Goal: Task Accomplishment & Management: Complete application form

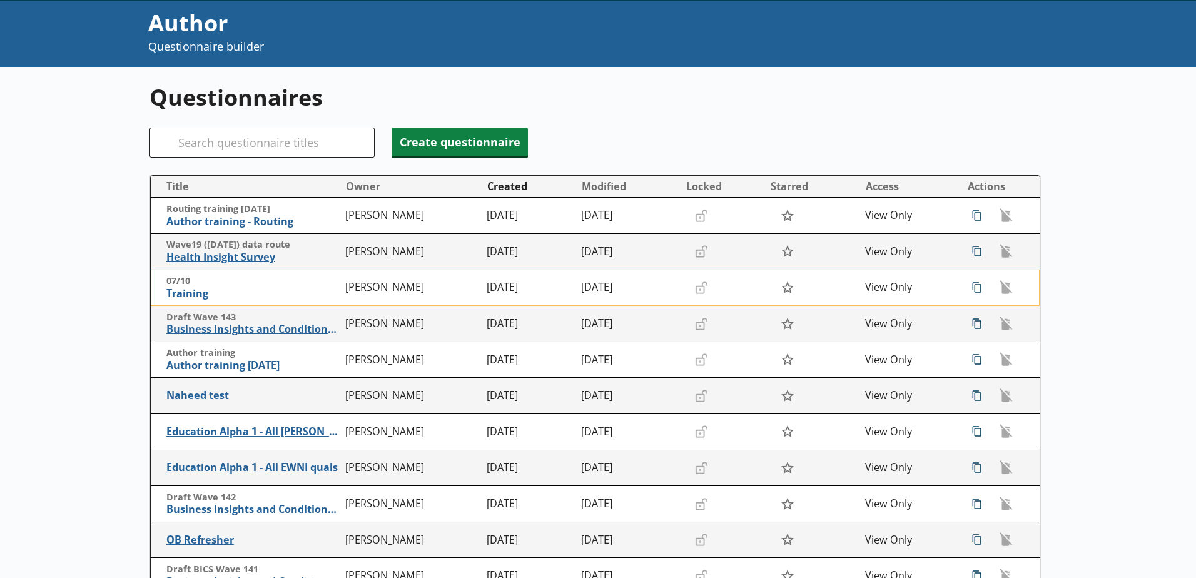
scroll to position [63, 0]
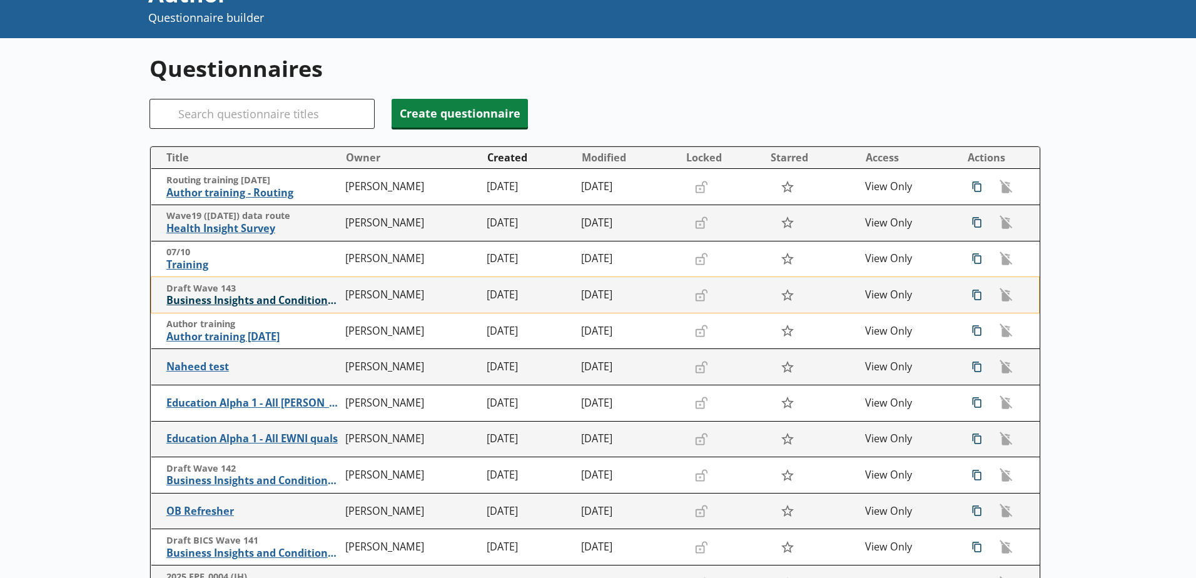
click at [274, 300] on span "Business Insights and Conditions Survey (BICS) draft" at bounding box center [252, 300] width 173 height 13
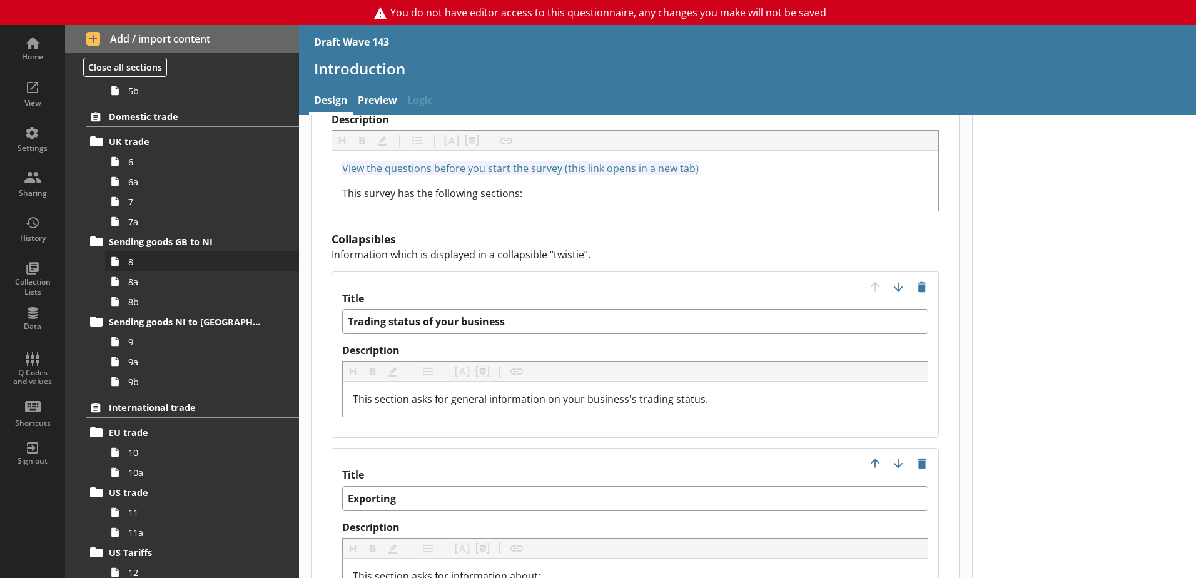
scroll to position [1126, 0]
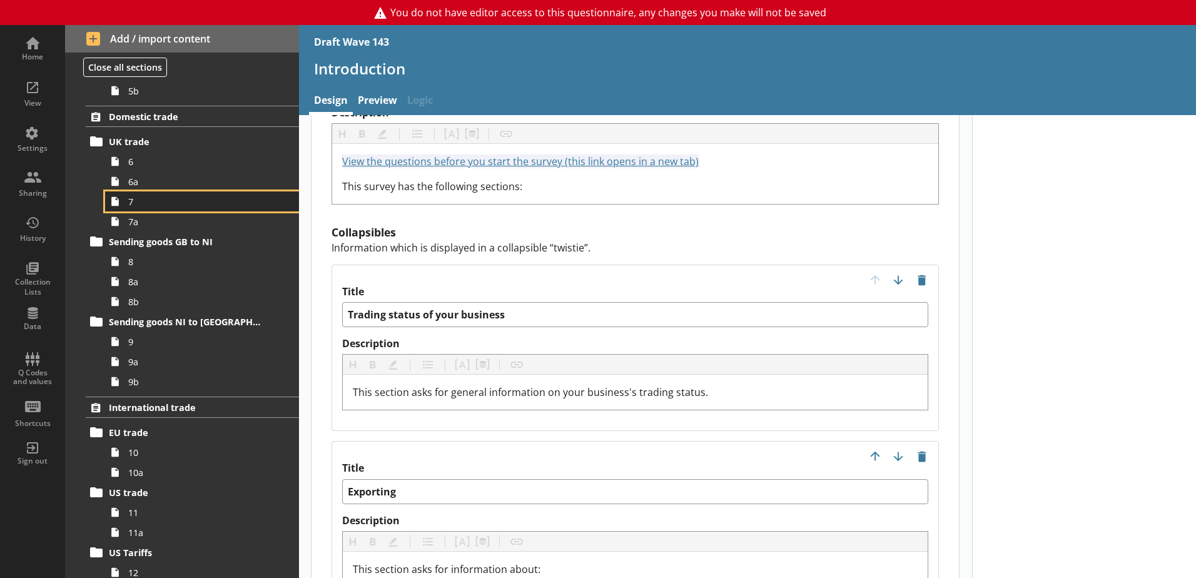
click at [132, 191] on link "7" at bounding box center [202, 201] width 194 height 20
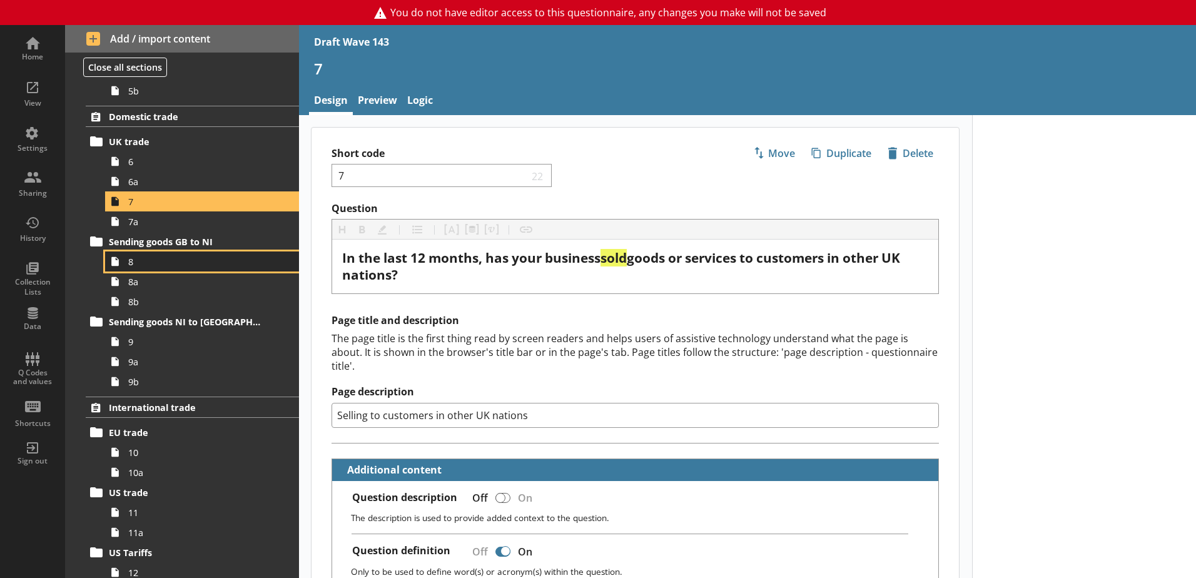
click at [168, 256] on span "8" at bounding box center [197, 262] width 139 height 12
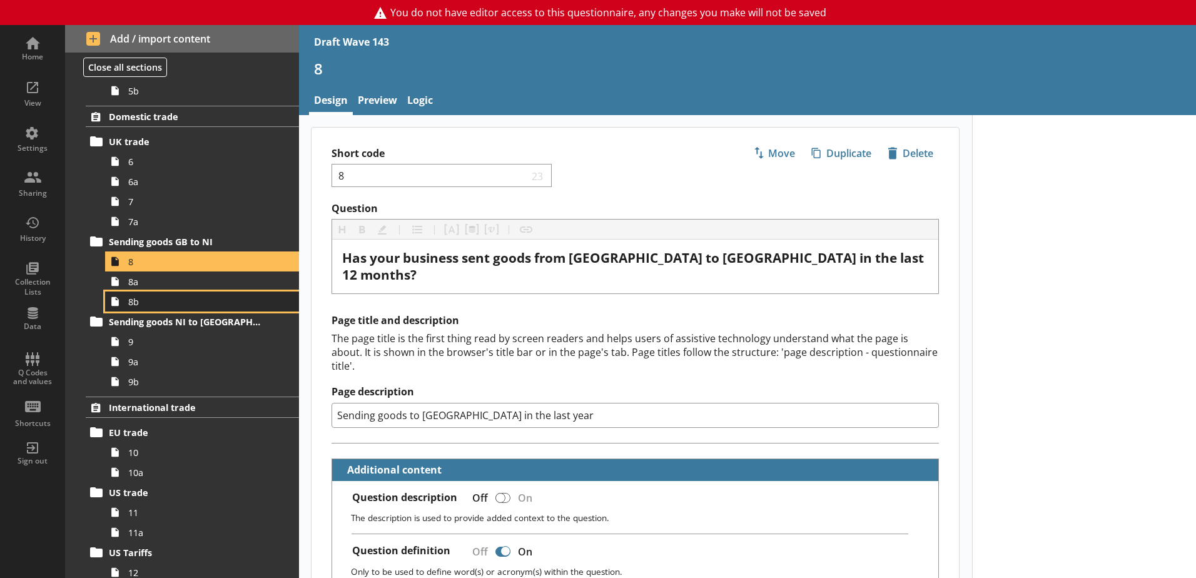
click at [176, 296] on span "8b" at bounding box center [197, 302] width 139 height 12
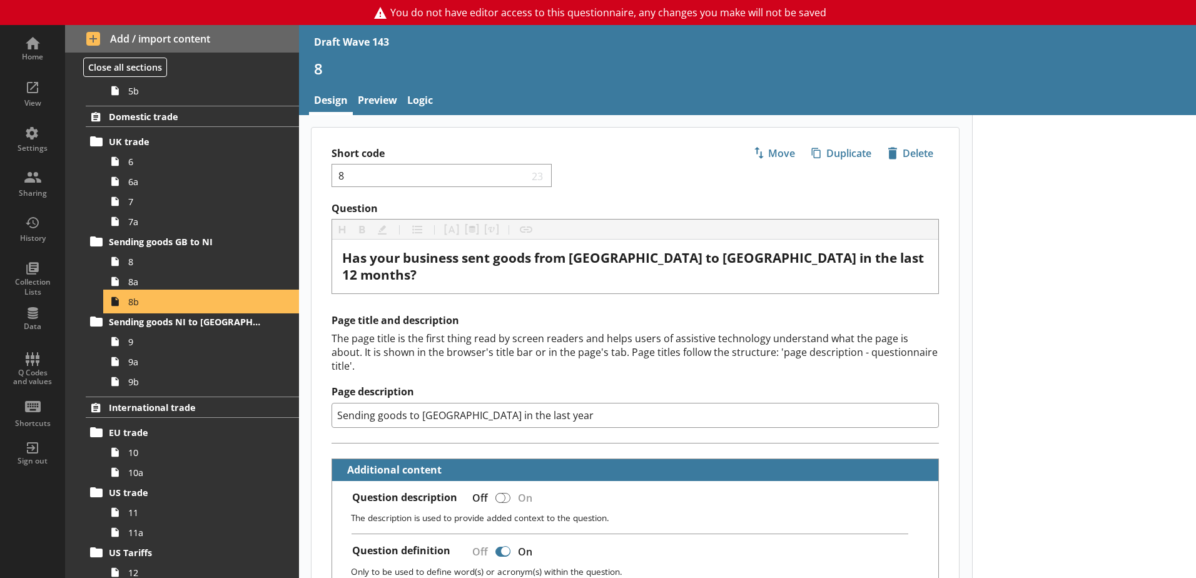
type textarea "x"
